Goal: Check status

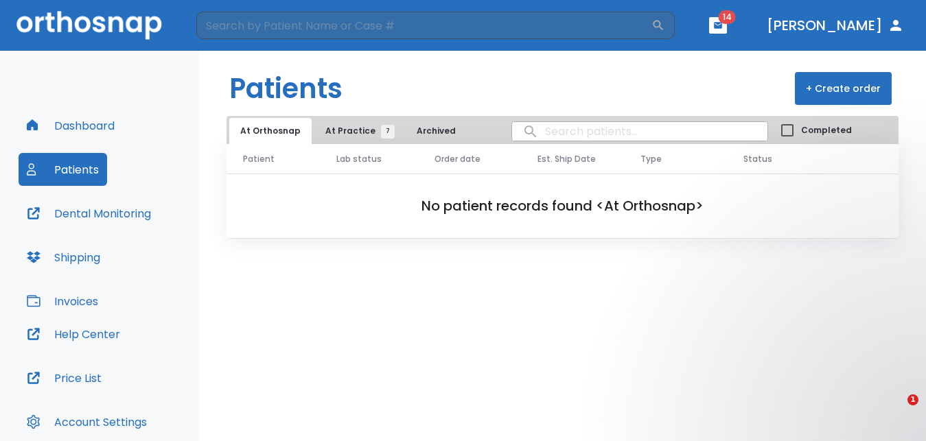
click at [343, 135] on span "At Practice 7" at bounding box center [356, 131] width 62 height 12
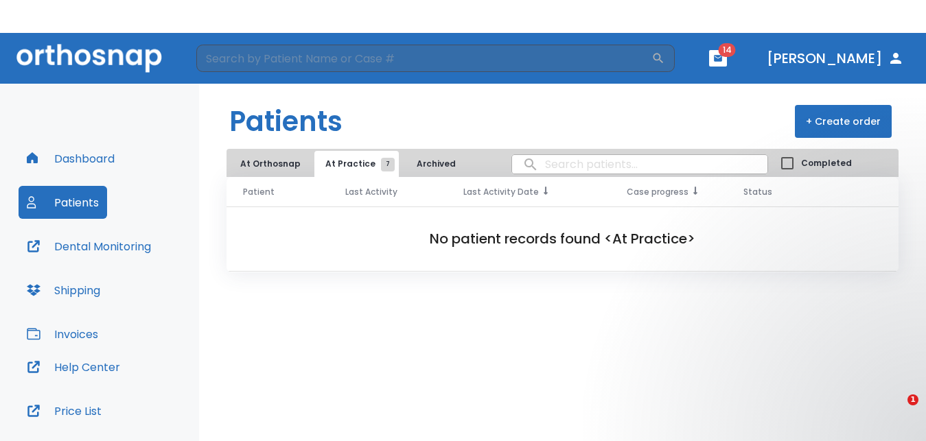
click at [346, 177] on th "Last Activity" at bounding box center [388, 192] width 118 height 30
click at [335, 151] on button "At Practice 7" at bounding box center [356, 164] width 84 height 26
click at [345, 151] on button "At Practice 7" at bounding box center [356, 164] width 84 height 26
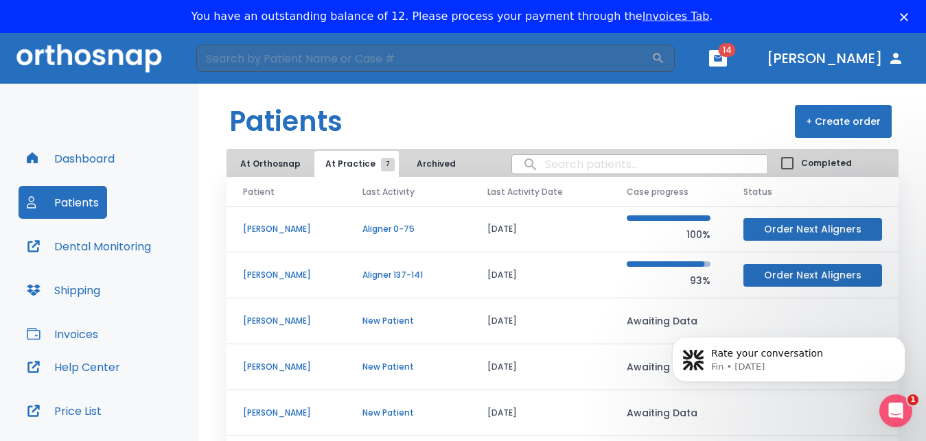
click at [723, 55] on icon "button" at bounding box center [718, 59] width 10 height 10
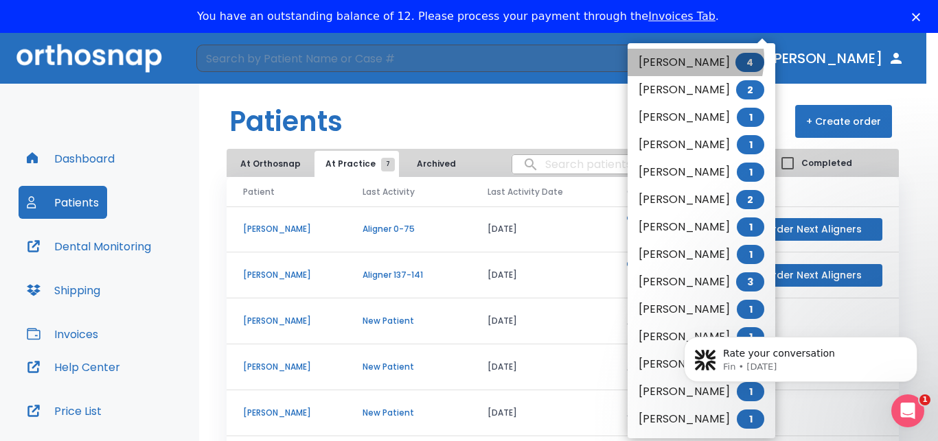
click at [684, 58] on li "[PERSON_NAME] 4" at bounding box center [701, 62] width 148 height 27
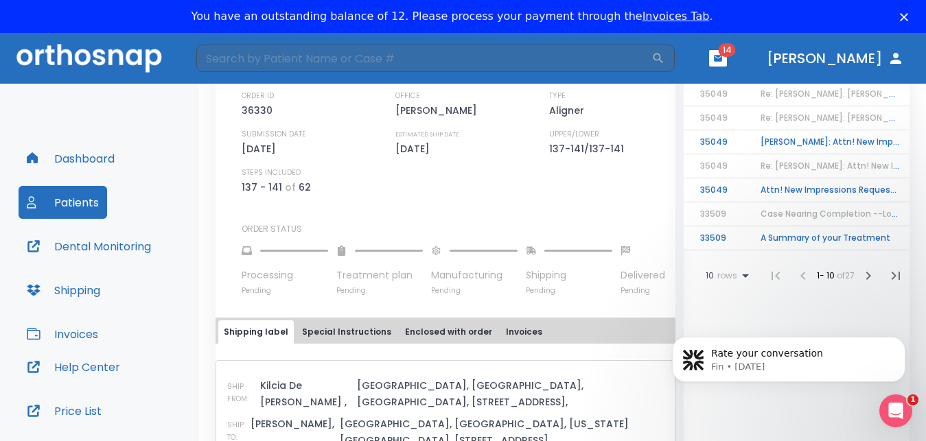
scroll to position [476, 0]
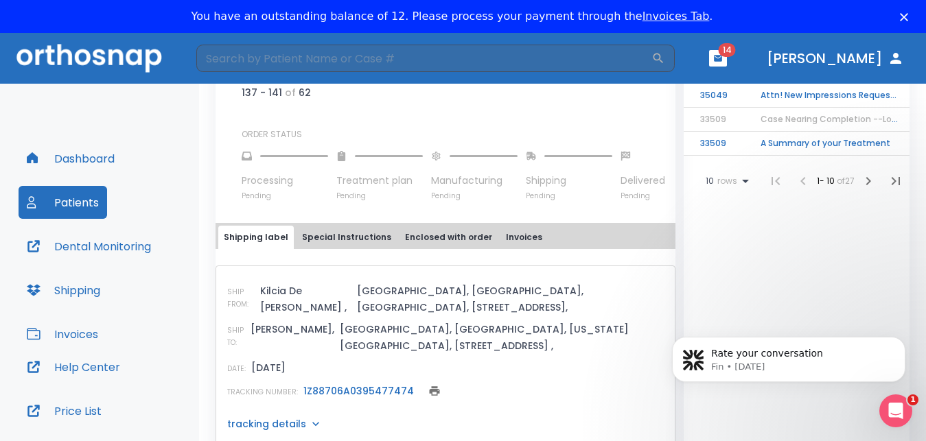
click at [293, 417] on p "tracking details" at bounding box center [266, 424] width 79 height 14
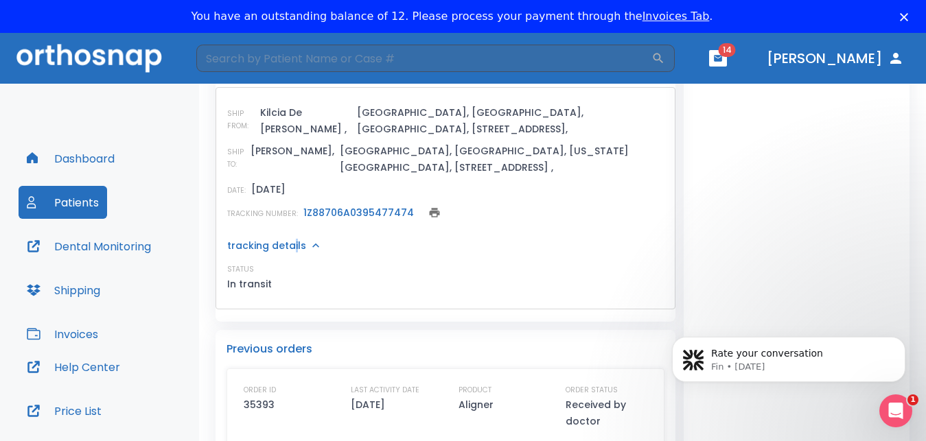
scroll to position [665, 0]
